Goal: Task Accomplishment & Management: Manage account settings

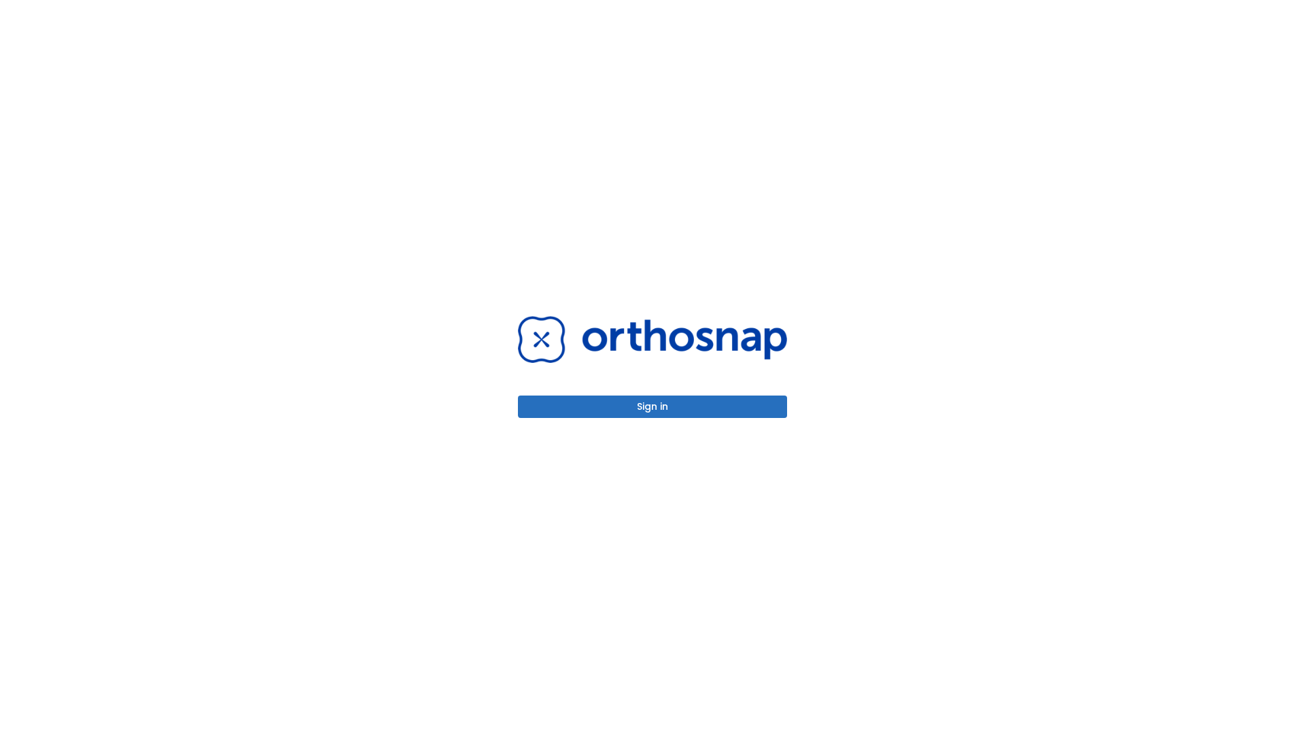
click at [652, 406] on button "Sign in" at bounding box center [652, 406] width 269 height 22
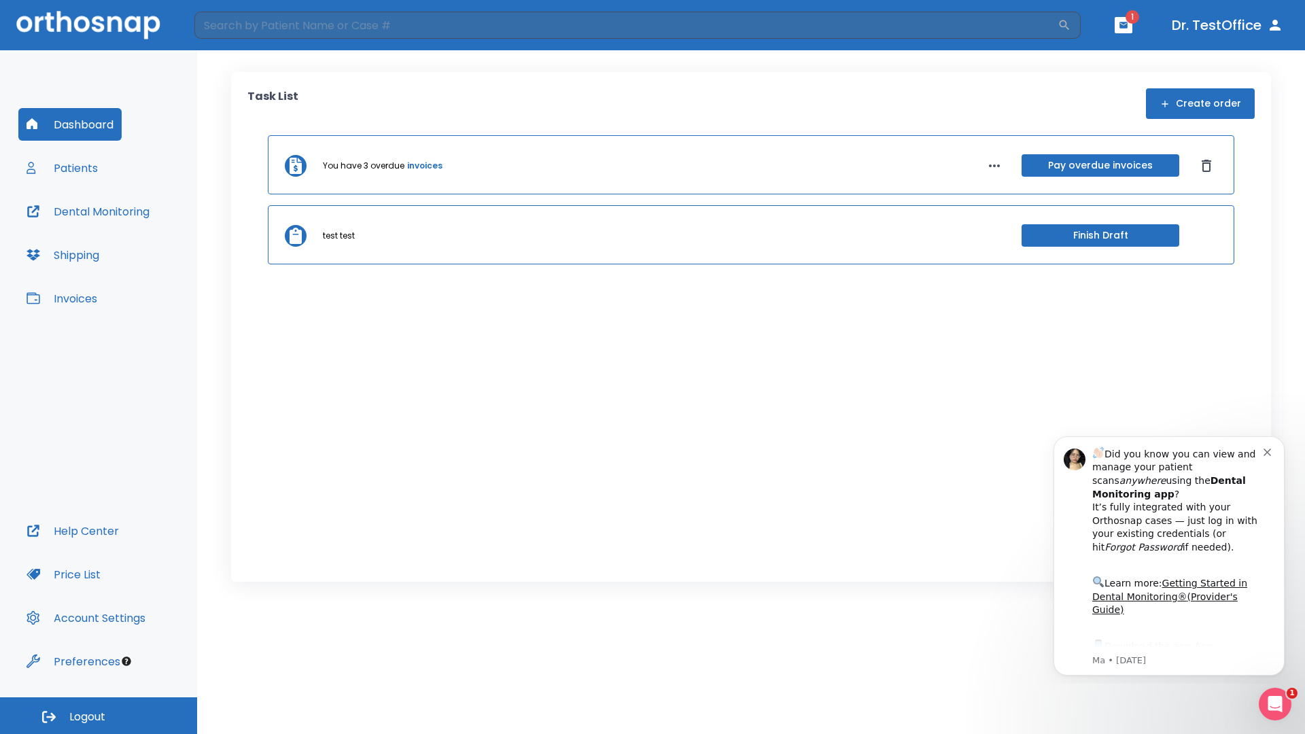
click at [99, 715] on span "Logout" at bounding box center [87, 716] width 36 height 15
